Goal: Information Seeking & Learning: Learn about a topic

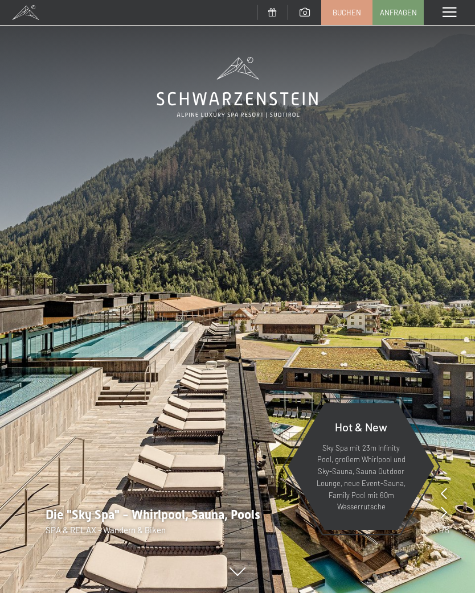
click at [461, 13] on div "Menü" at bounding box center [449, 12] width 51 height 25
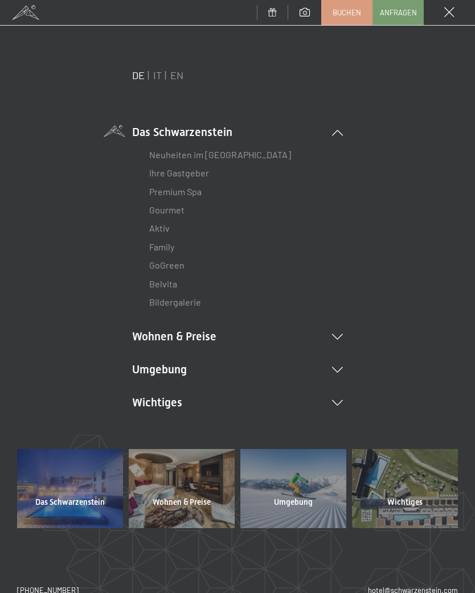
click at [334, 406] on li "Wichtiges Lage & Anreise Online bezahlen Webcam & Wetter Downloads" at bounding box center [237, 403] width 211 height 16
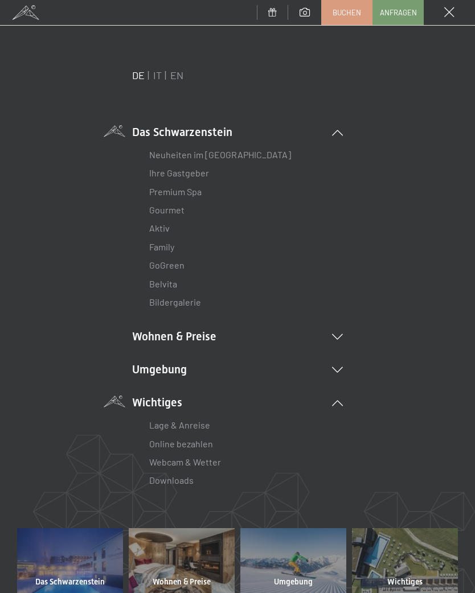
click at [176, 459] on link "Webcam & Wetter" at bounding box center [185, 462] width 72 height 11
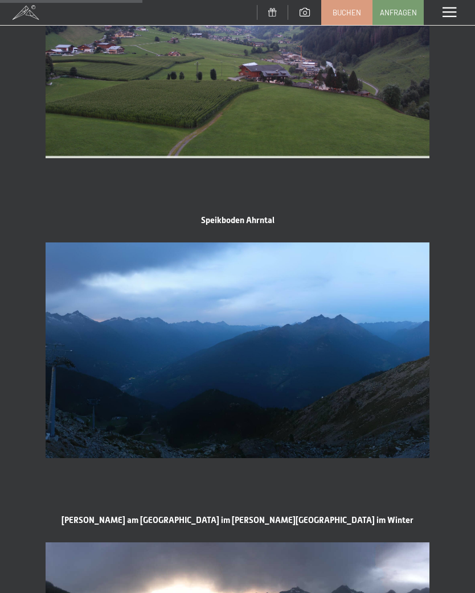
scroll to position [742, 0]
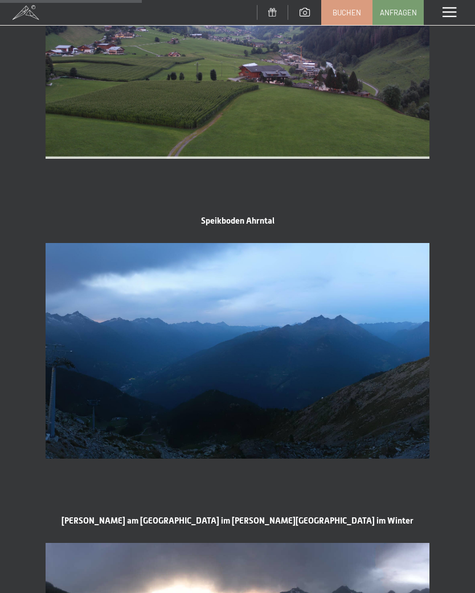
click at [449, 10] on span at bounding box center [449, 12] width 14 height 10
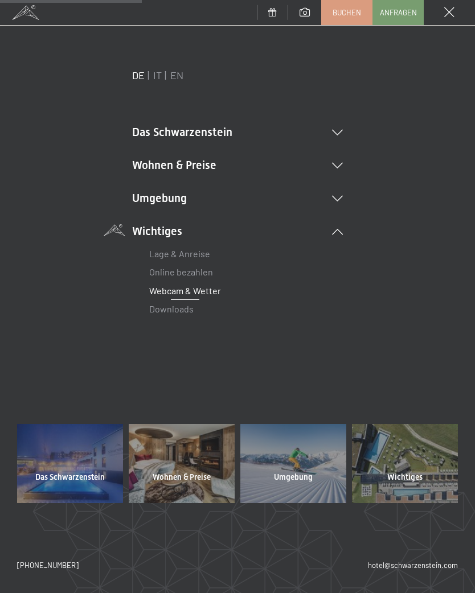
click at [342, 196] on icon at bounding box center [337, 199] width 11 height 6
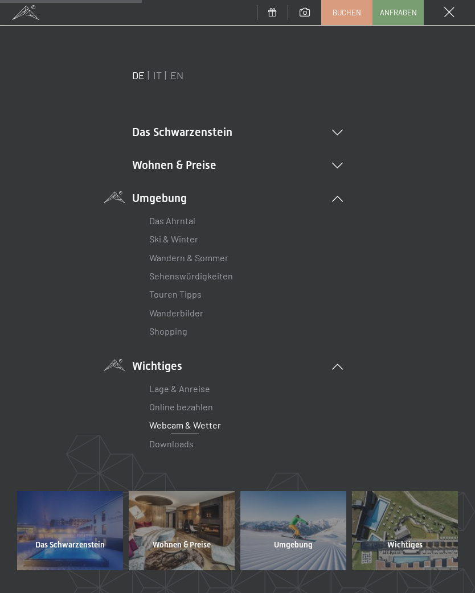
click at [180, 307] on link "Wanderbilder" at bounding box center [176, 312] width 54 height 11
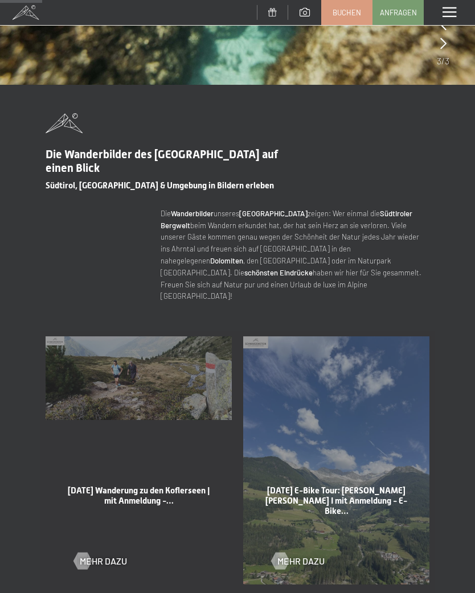
scroll to position [281, 0]
